Goal: Task Accomplishment & Management: Manage account settings

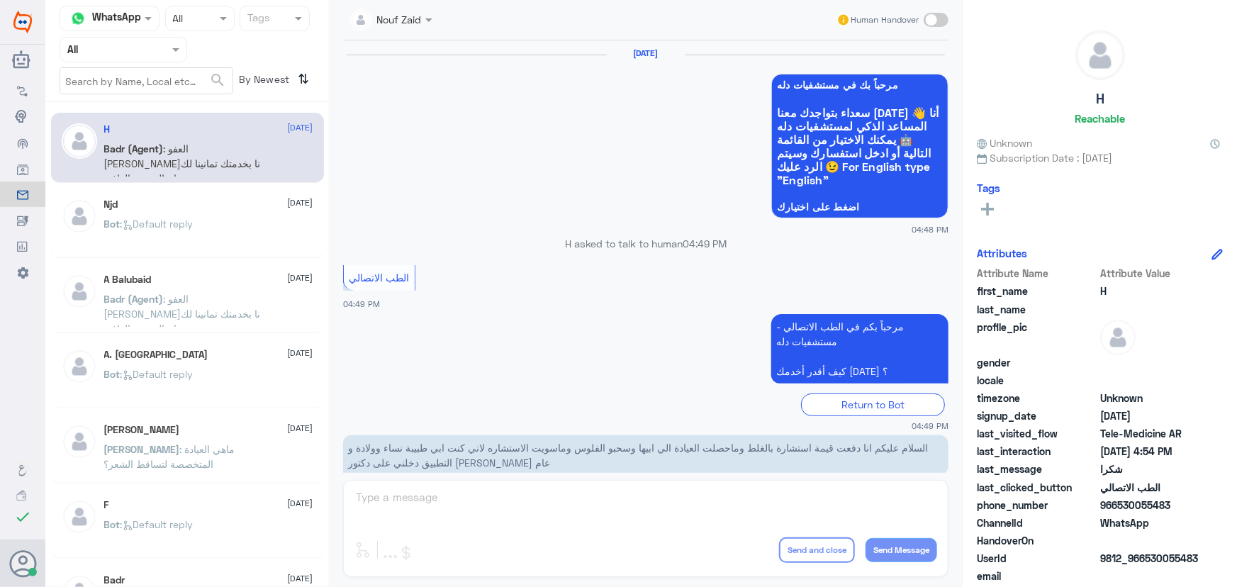
scroll to position [675, 0]
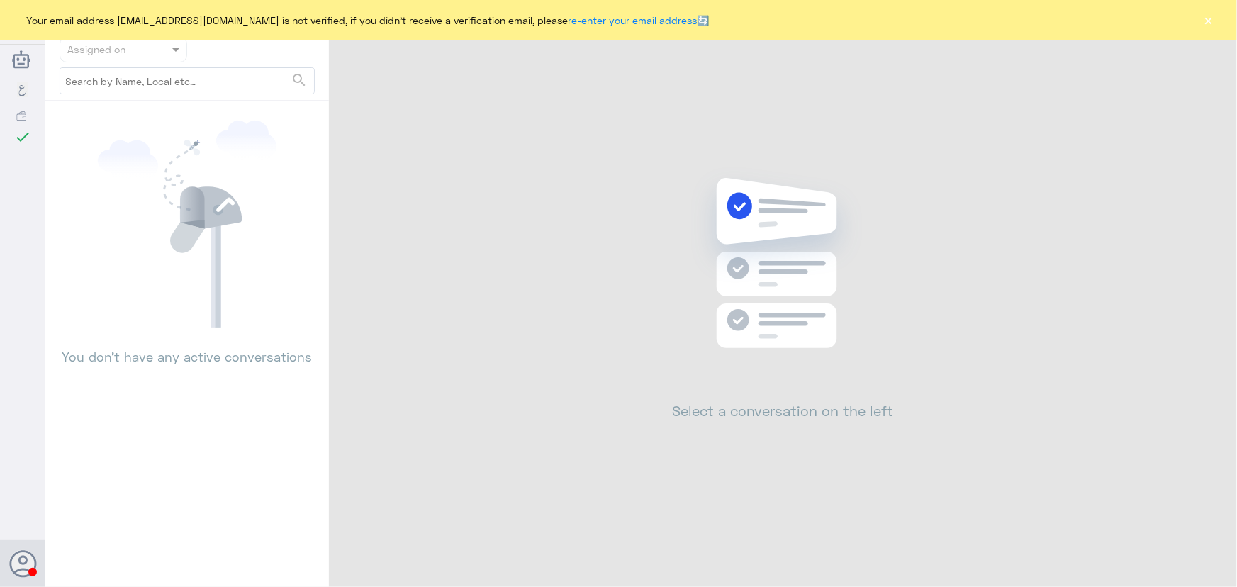
click at [1207, 21] on button "×" at bounding box center [1208, 20] width 14 height 14
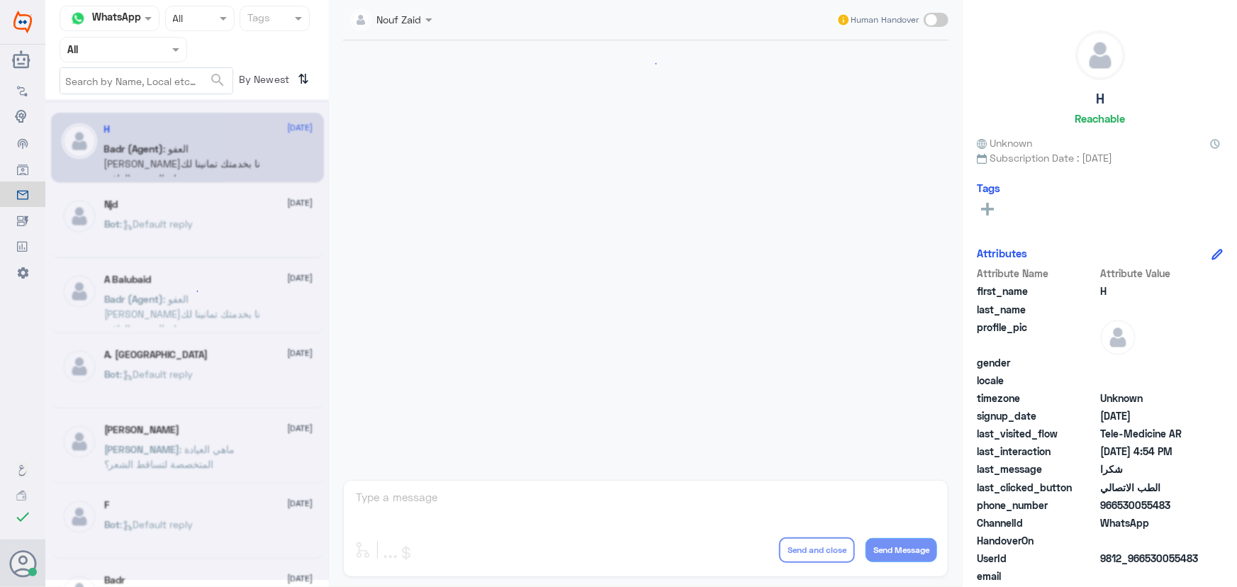
scroll to position [675, 0]
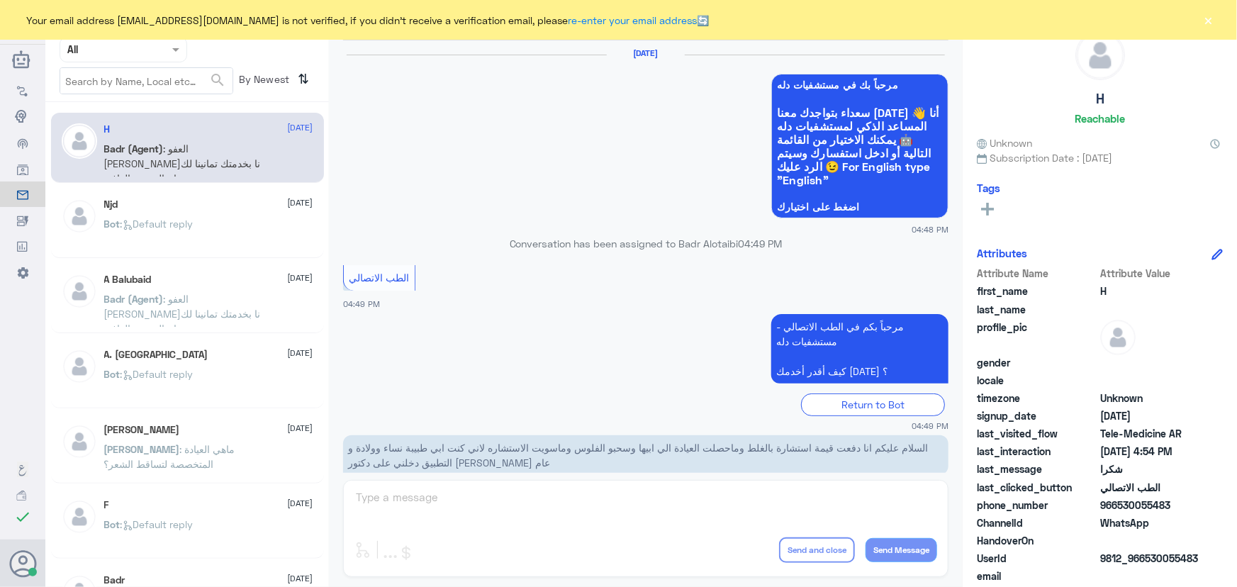
scroll to position [675, 0]
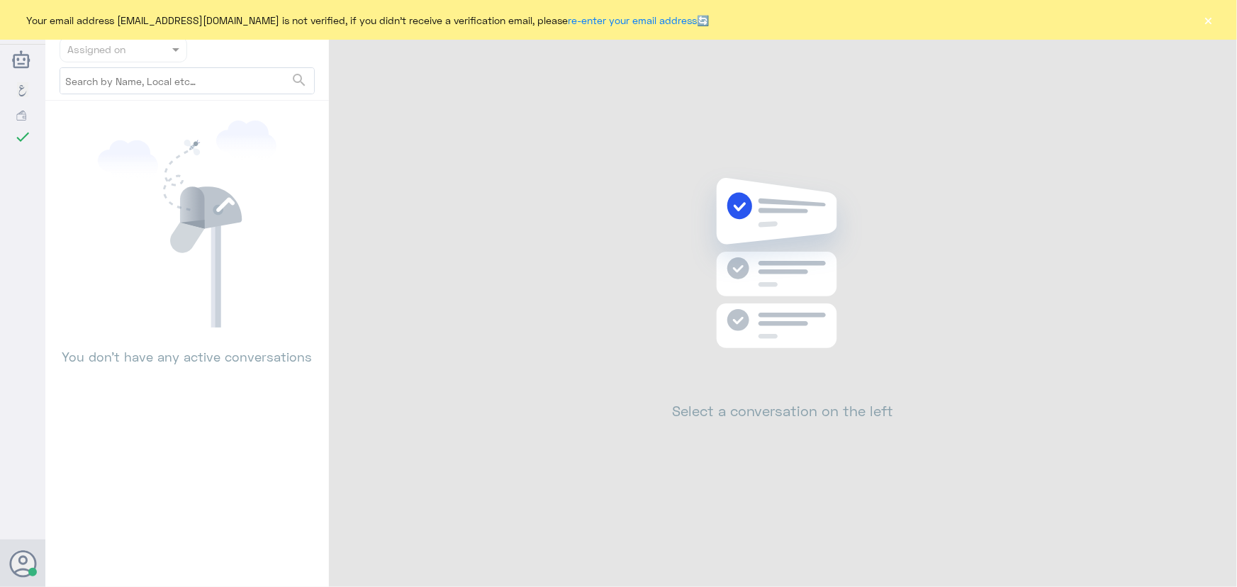
click at [1212, 20] on button "×" at bounding box center [1208, 20] width 14 height 14
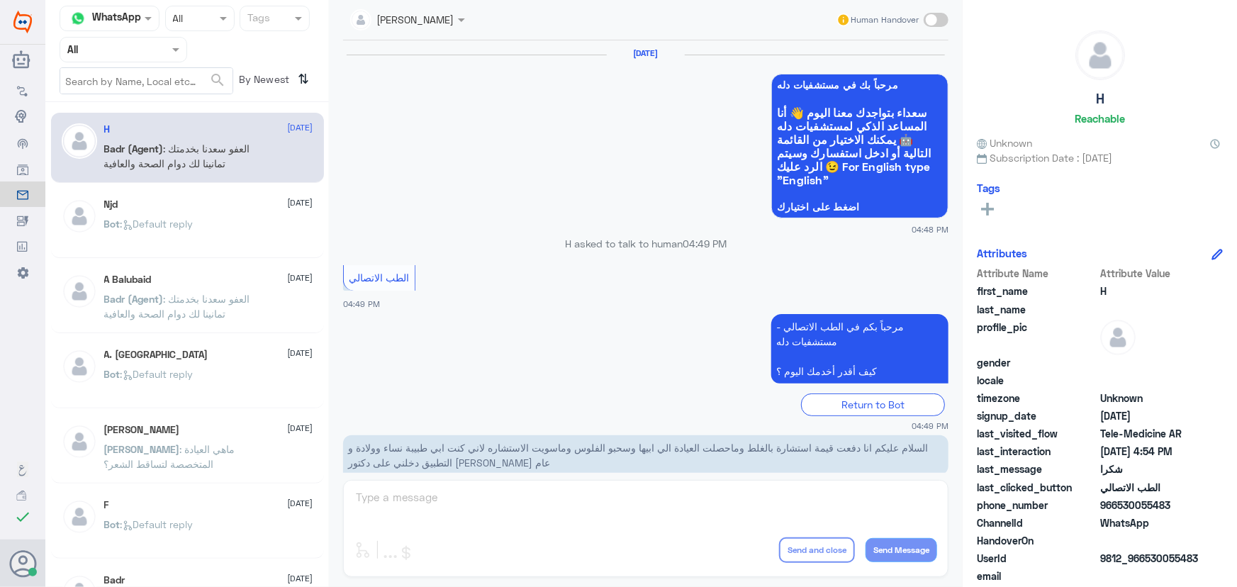
scroll to position [675, 0]
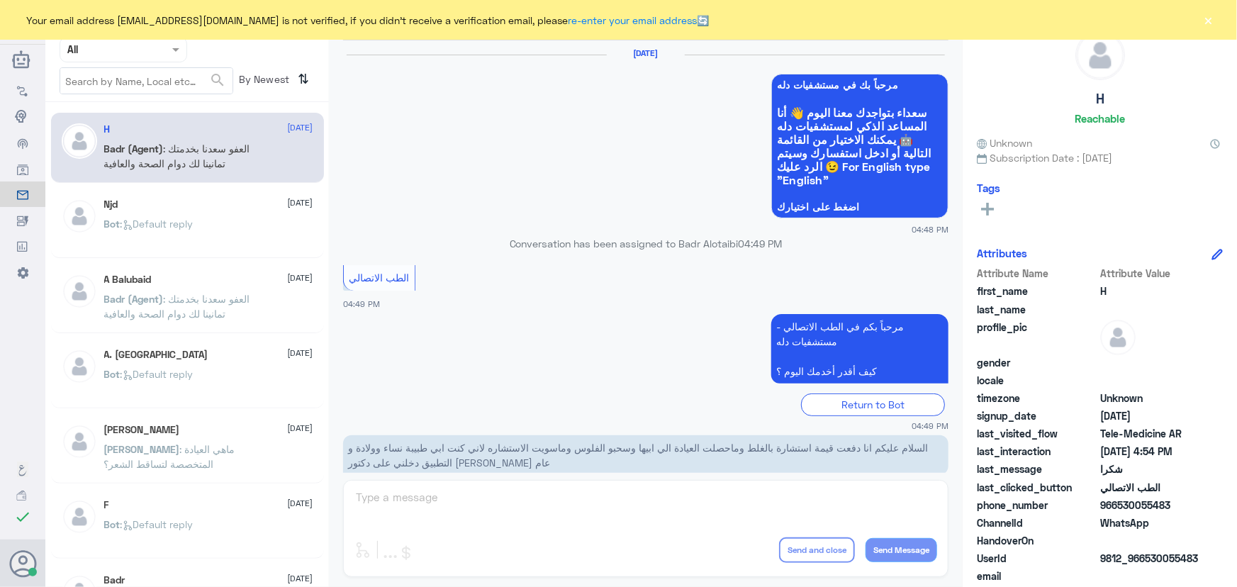
scroll to position [675, 0]
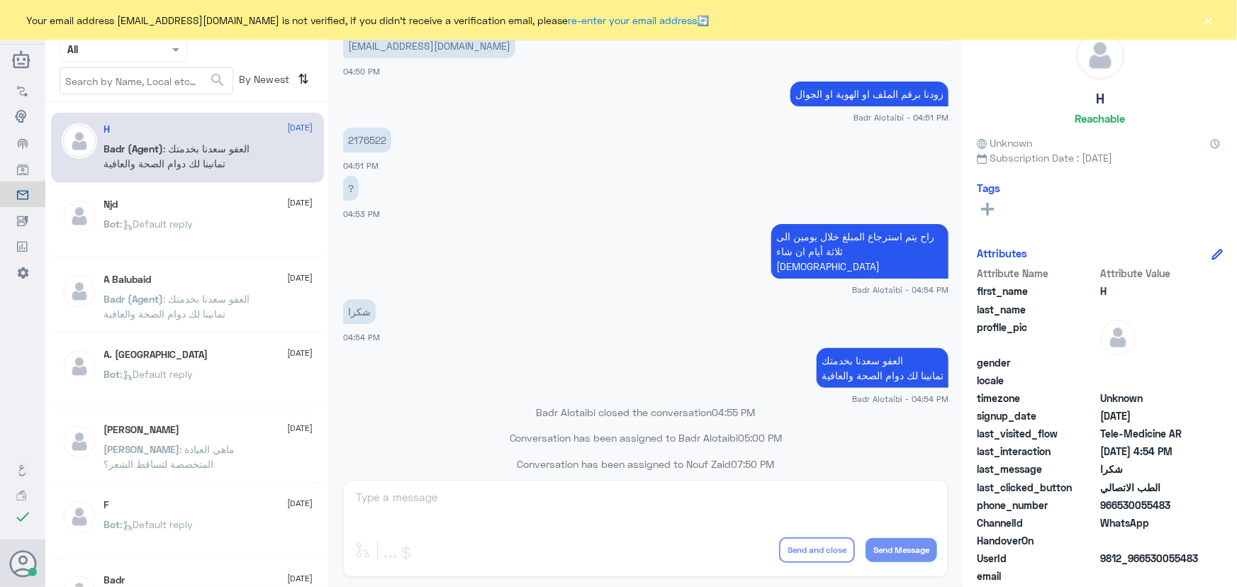
click at [1206, 21] on button "×" at bounding box center [1208, 20] width 14 height 14
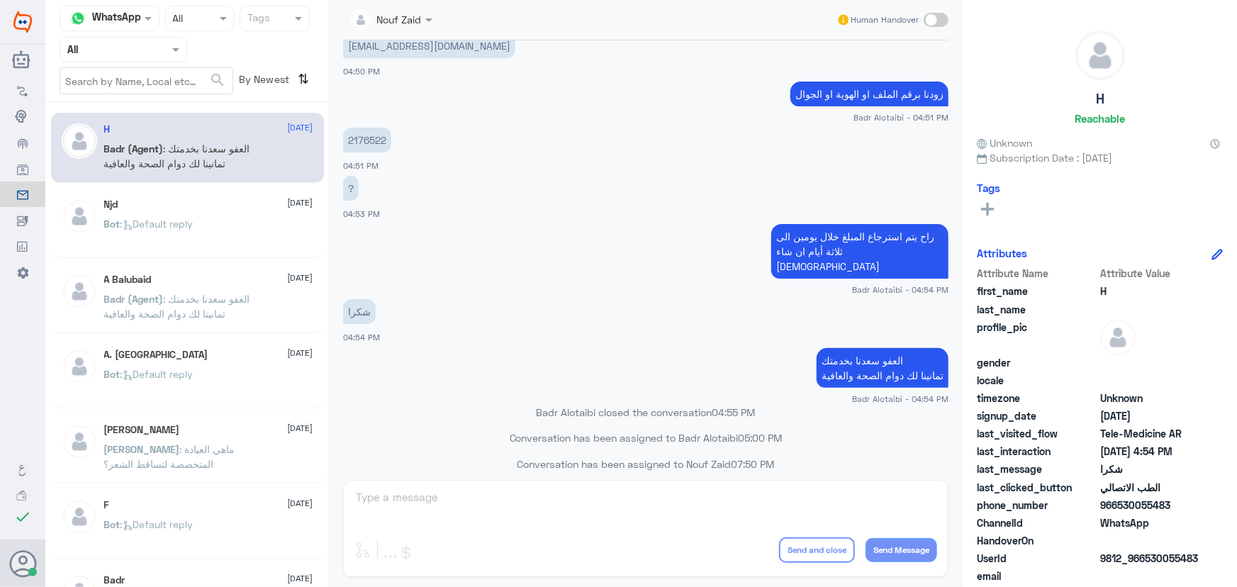
drag, startPoint x: 23, startPoint y: 415, endPoint x: 14, endPoint y: 434, distance: 21.6
drag, startPoint x: 14, startPoint y: 434, endPoint x: 23, endPoint y: 573, distance: 139.2
click at [23, 574] on icon at bounding box center [23, 564] width 28 height 28
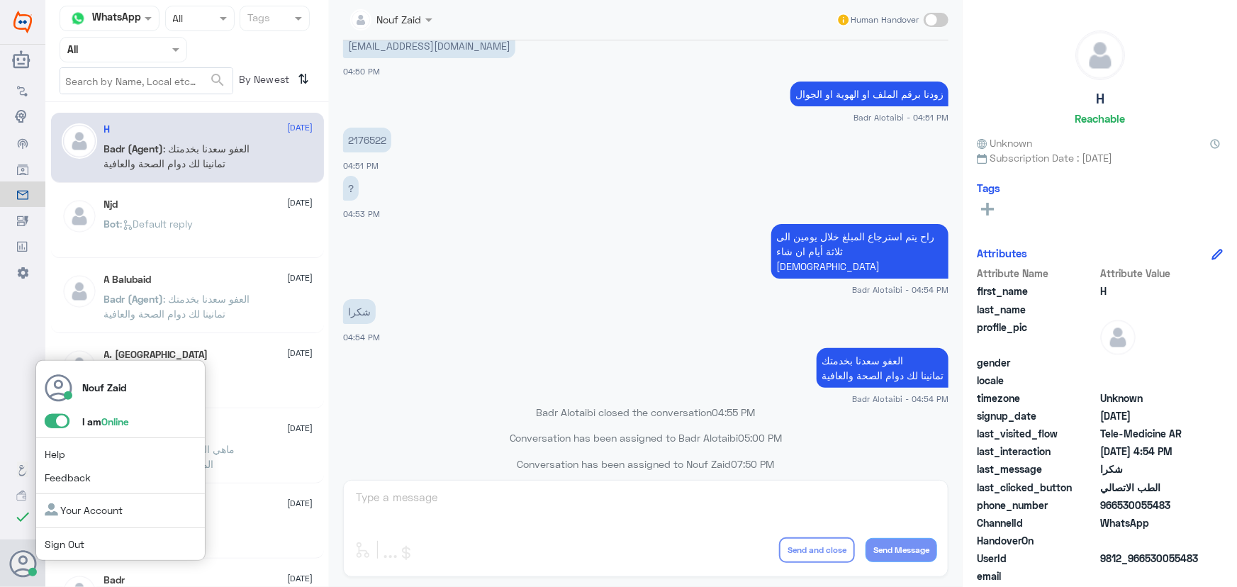
click at [64, 422] on span at bounding box center [57, 421] width 25 height 14
click at [0, 0] on input "checkbox" at bounding box center [0, 0] width 0 height 0
click at [62, 425] on span at bounding box center [57, 421] width 25 height 14
click at [0, 0] on input "checkbox" at bounding box center [0, 0] width 0 height 0
click at [50, 423] on span at bounding box center [57, 421] width 25 height 14
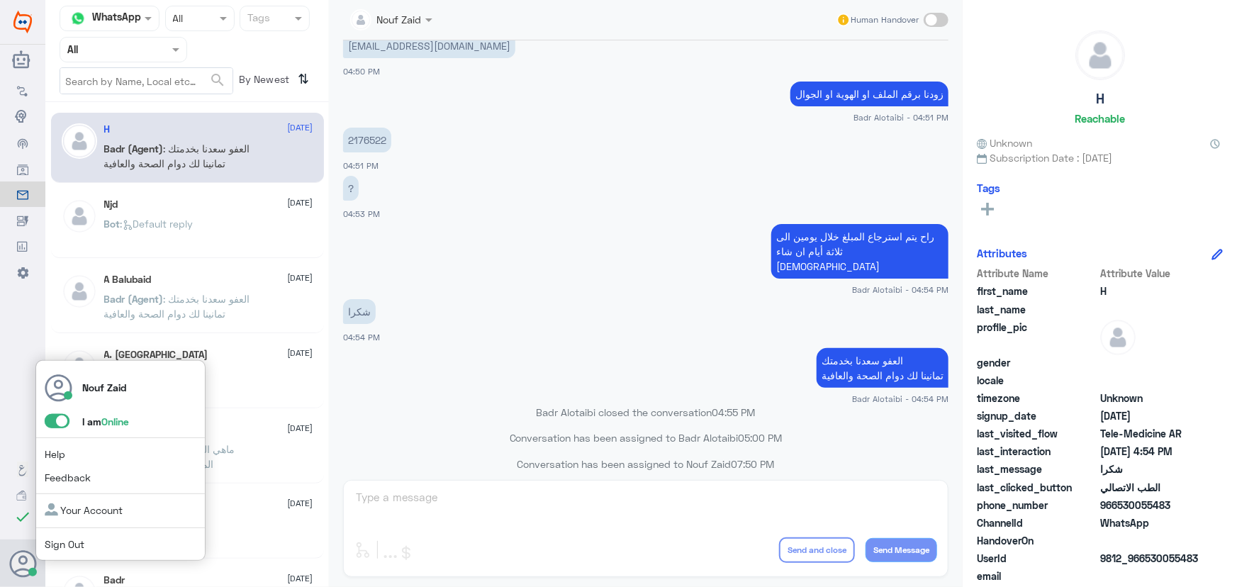
click at [0, 0] on input "checkbox" at bounding box center [0, 0] width 0 height 0
